Goal: Task Accomplishment & Management: Complete application form

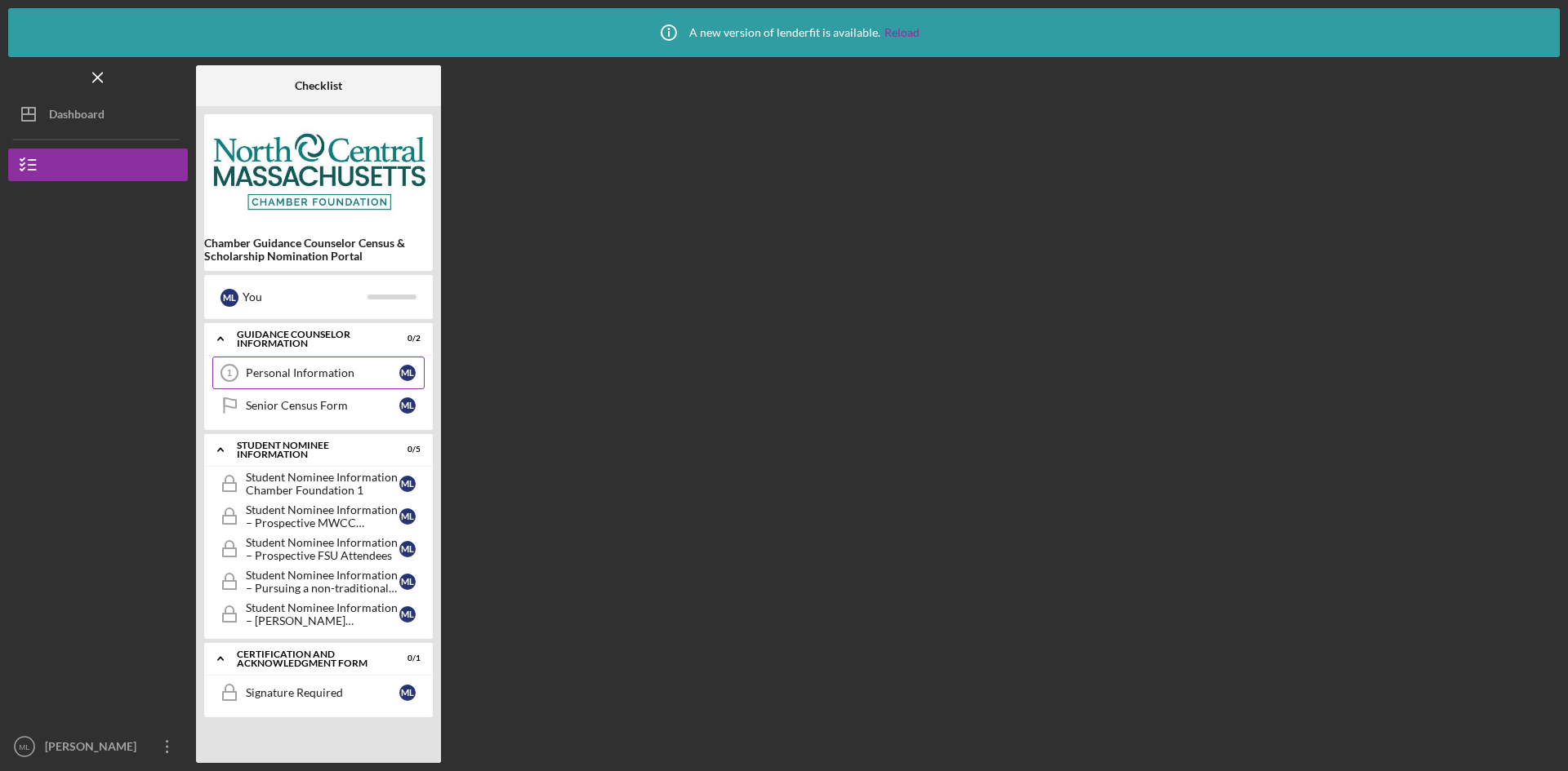
drag, startPoint x: 299, startPoint y: 376, endPoint x: 315, endPoint y: 376, distance: 16.0
click at [299, 376] on div "Personal Information" at bounding box center [322, 373] width 153 height 13
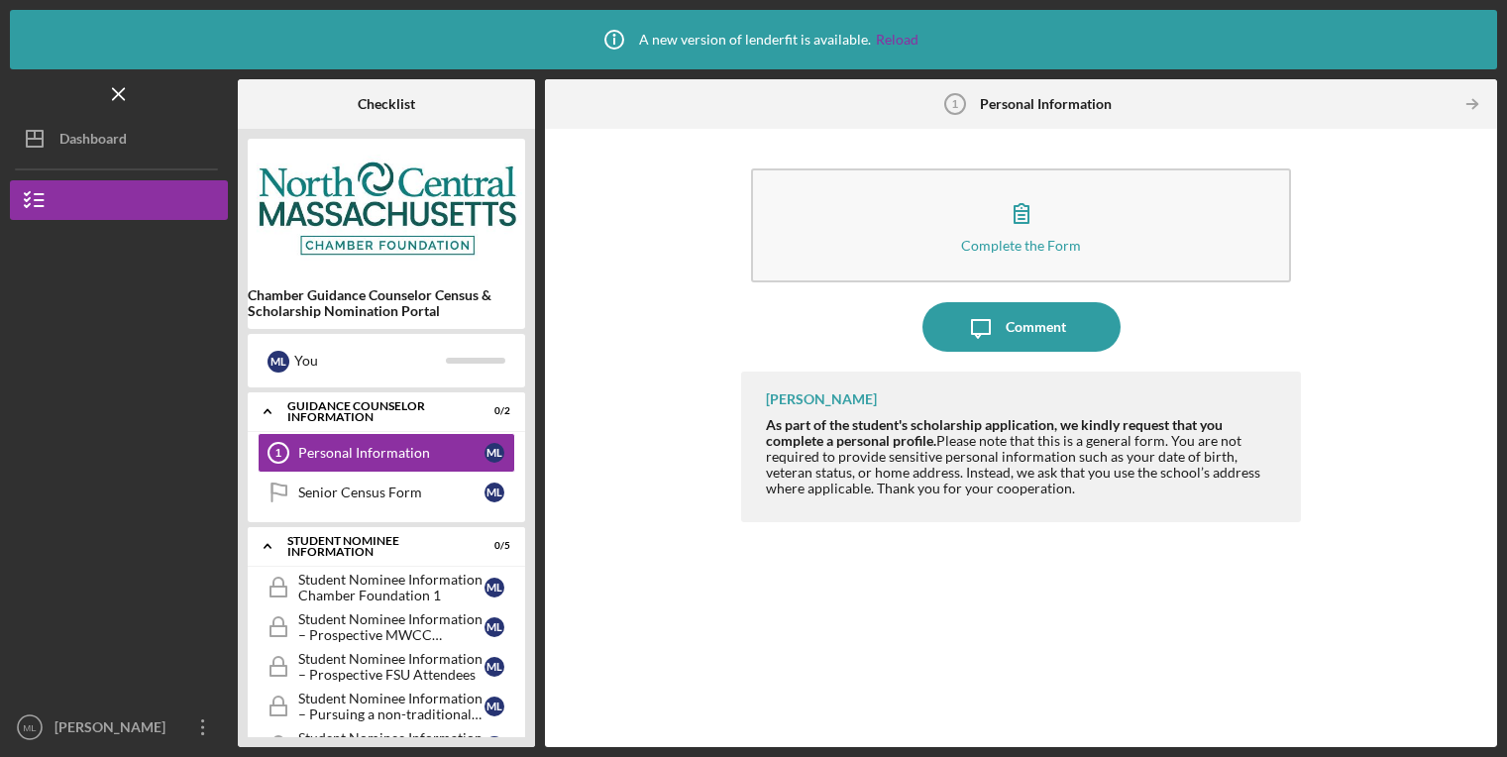
click at [1407, 333] on div "Complete the Form Form Icon/Message Comment [PERSON_NAME] As part of the studen…" at bounding box center [1021, 438] width 933 height 599
click at [403, 484] on link "Senior Census Form Senior Census Form M L" at bounding box center [387, 493] width 258 height 40
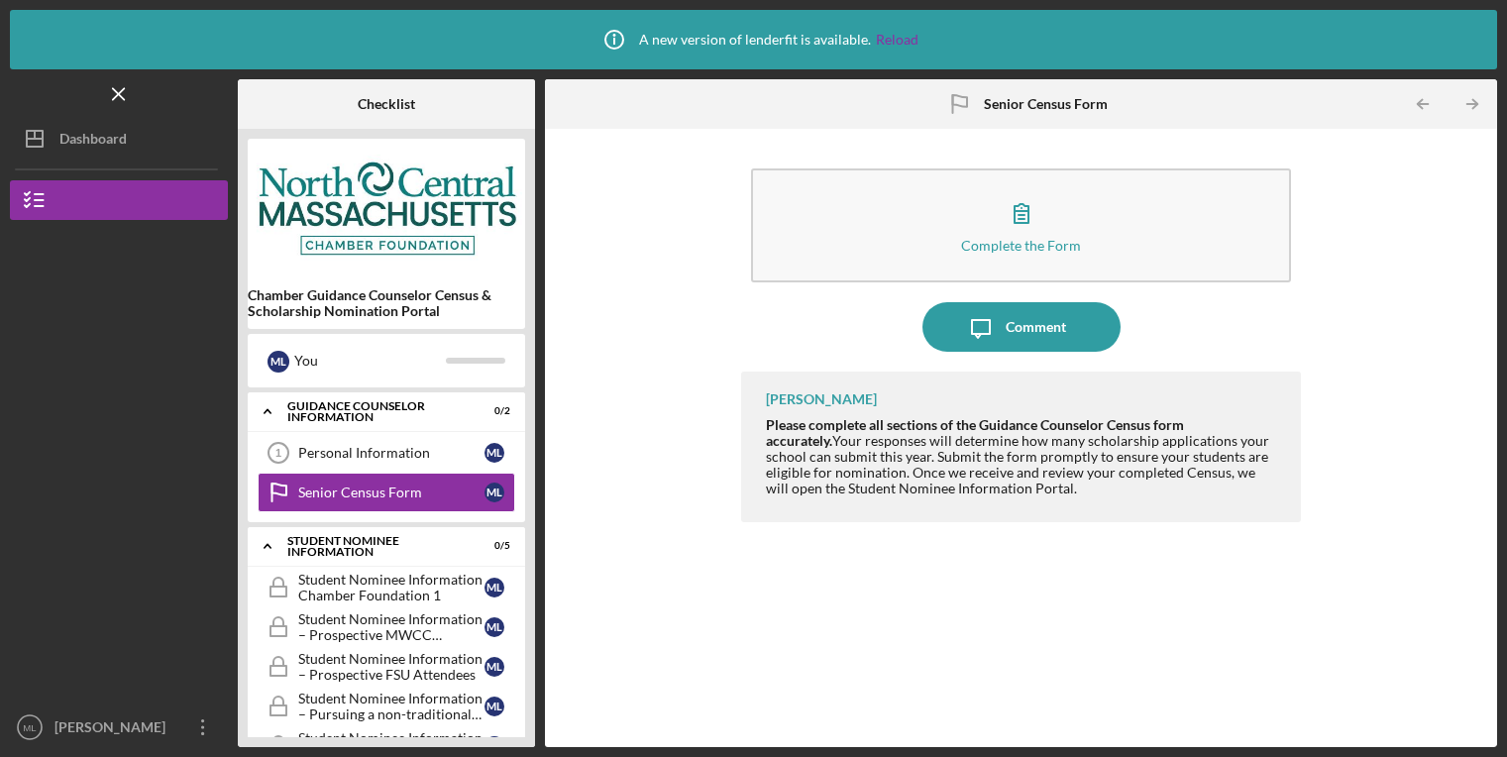
click at [1389, 262] on div "Complete the Form Form Icon/Message Comment [PERSON_NAME] Please complete all s…" at bounding box center [1021, 438] width 933 height 599
drag, startPoint x: 364, startPoint y: 452, endPoint x: 501, endPoint y: 438, distance: 138.4
click at [364, 452] on div "Personal Information" at bounding box center [391, 453] width 186 height 16
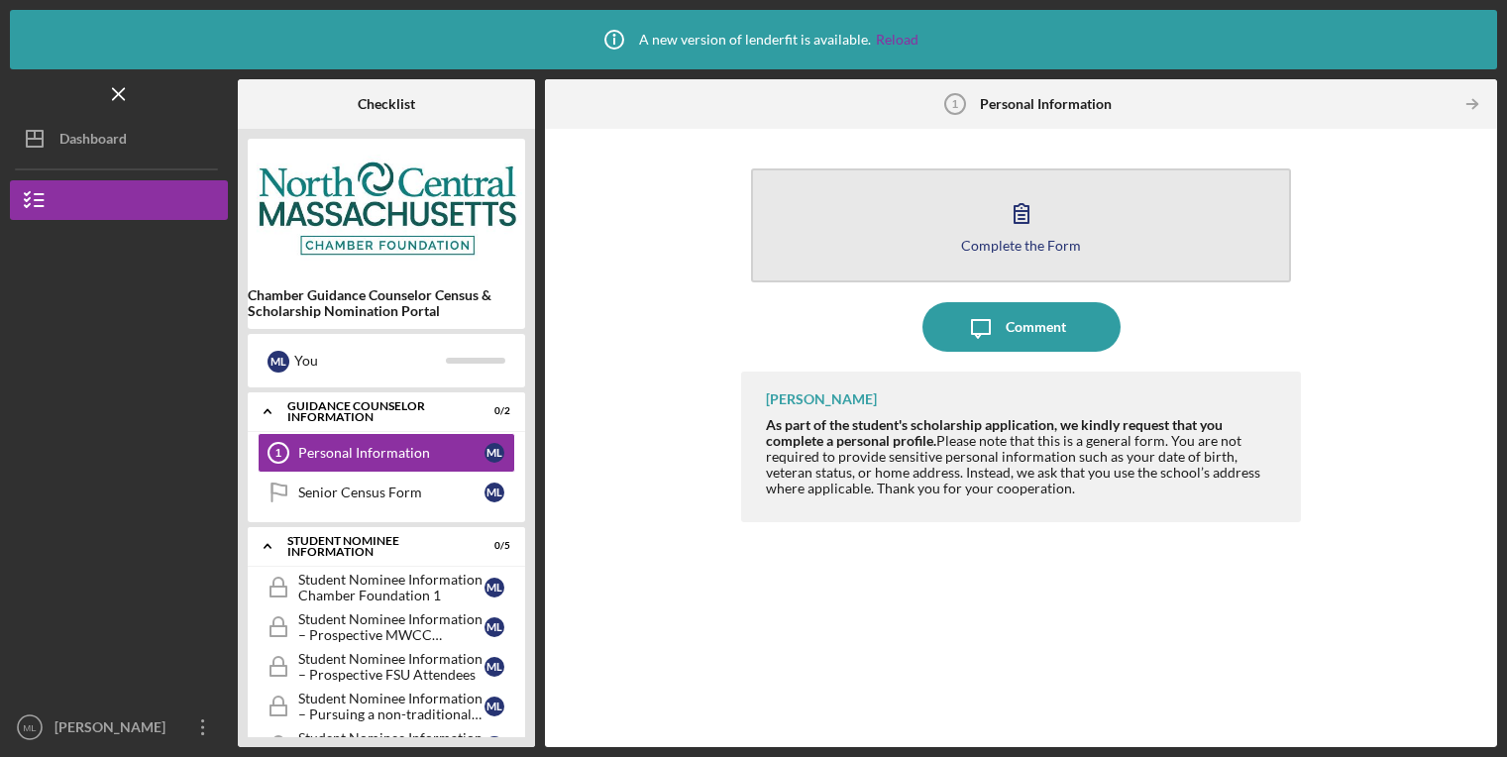
click at [1112, 239] on button "Complete the Form Form" at bounding box center [1021, 225] width 540 height 114
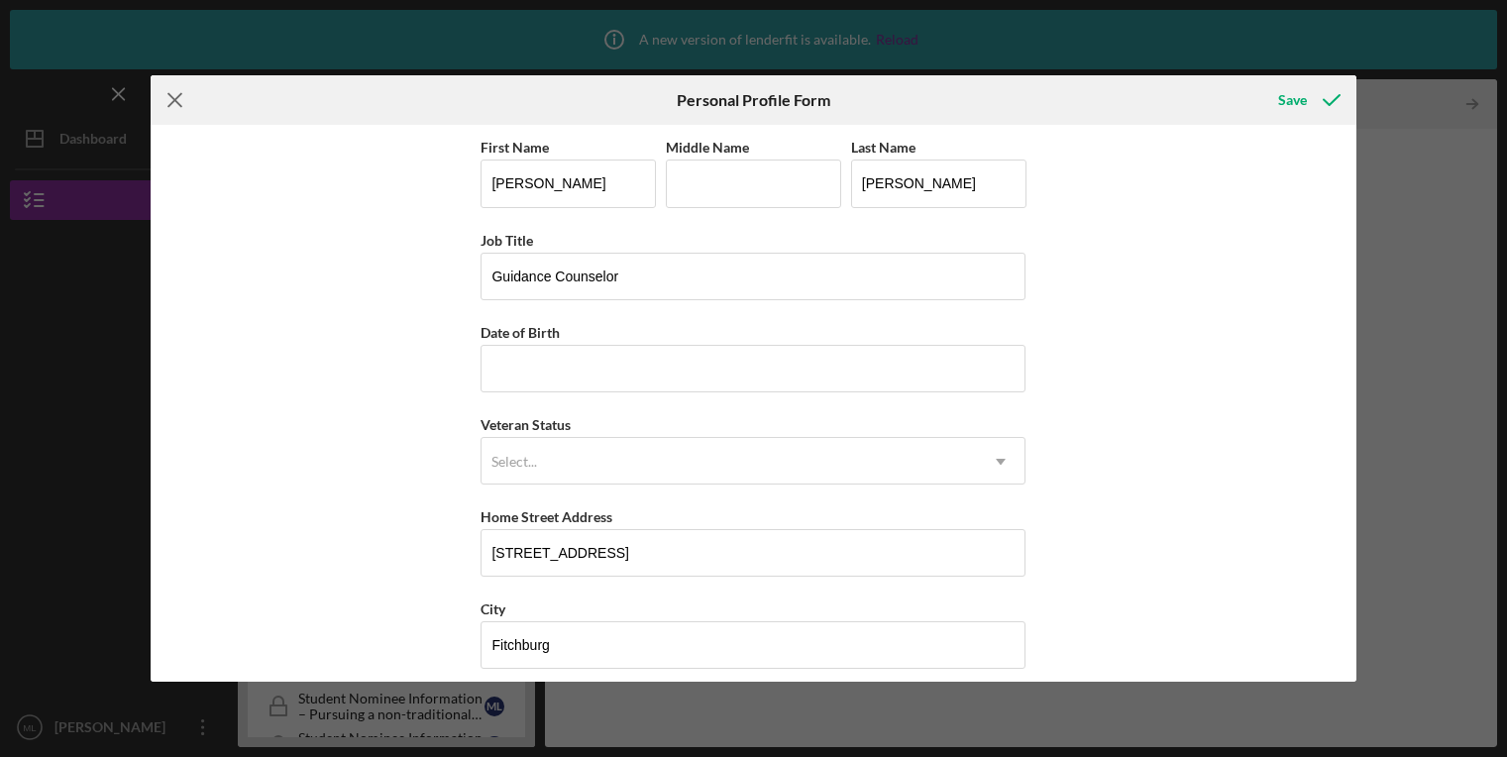
click at [181, 107] on line at bounding box center [174, 100] width 13 height 13
